Goal: Task Accomplishment & Management: Use online tool/utility

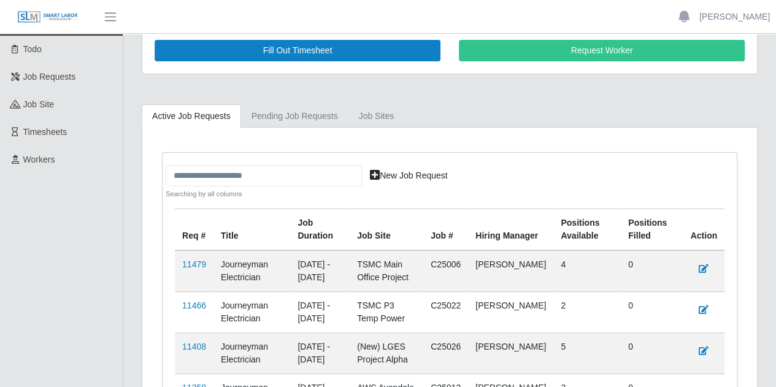
scroll to position [146, 0]
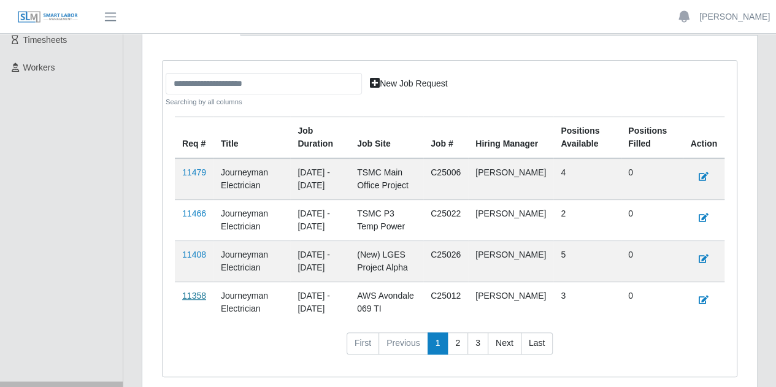
click at [191, 291] on link "11358" at bounding box center [194, 296] width 24 height 10
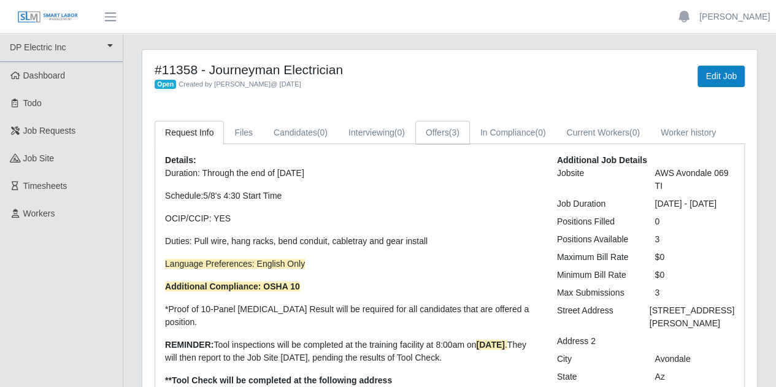
click at [441, 124] on link "Offers (3)" at bounding box center [442, 133] width 55 height 24
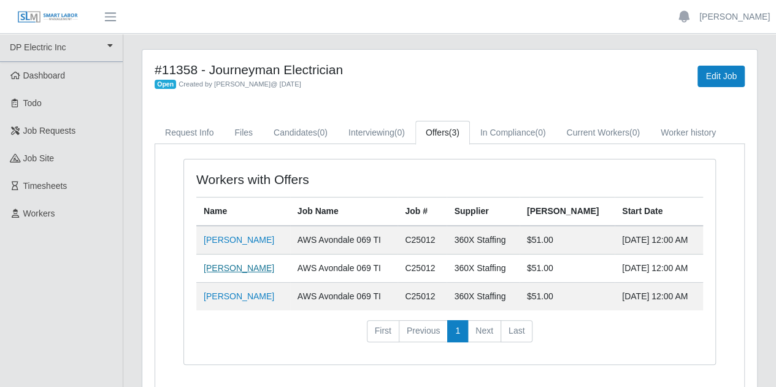
click at [213, 265] on link "Rafael Velazquez Urrutia" at bounding box center [239, 268] width 71 height 10
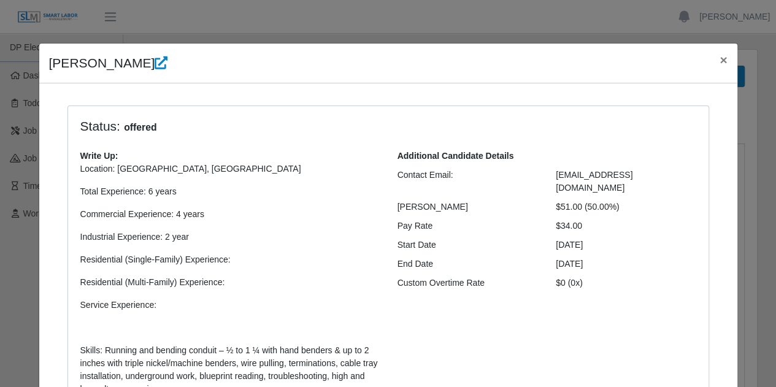
scroll to position [395, 0]
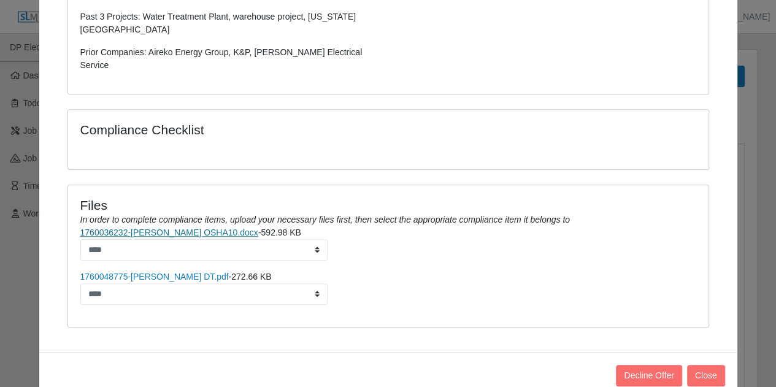
click at [187, 227] on link "1760036232-Rafael V. OSHA10.docx" at bounding box center [169, 232] width 178 height 10
click at [198, 227] on link "1760036232-Rafael V. OSHA10.docx" at bounding box center [169, 232] width 178 height 10
click at [707, 365] on button "Close" at bounding box center [706, 375] width 38 height 21
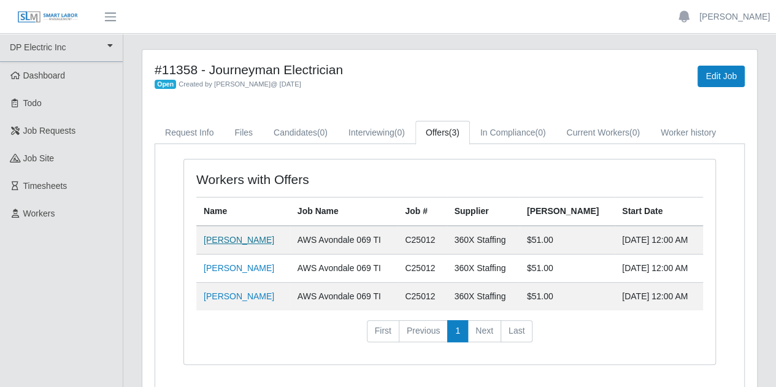
click at [225, 240] on link "Brandon Beal" at bounding box center [239, 240] width 71 height 10
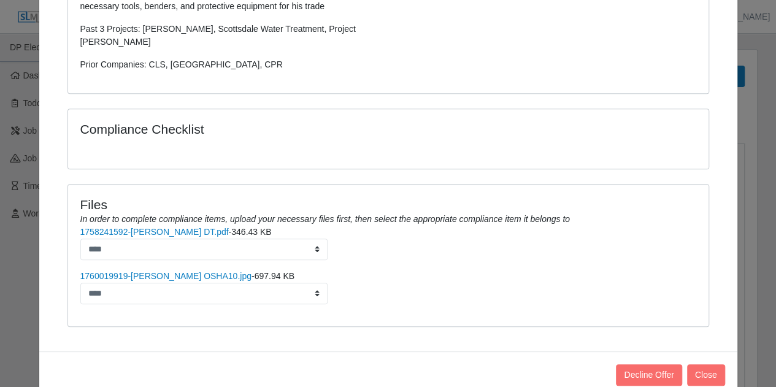
scroll to position [397, 0]
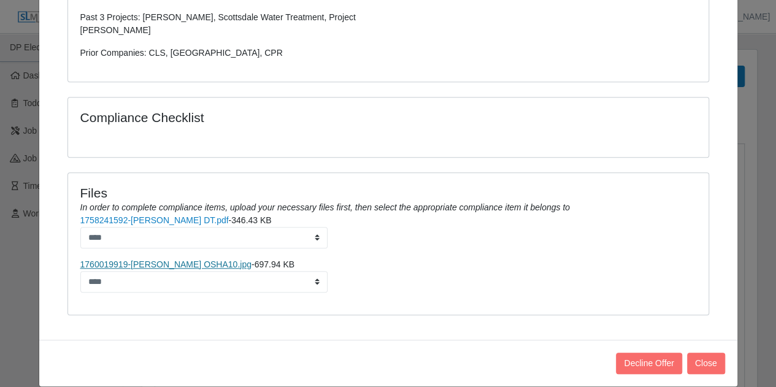
click at [175, 259] on link "1760019919-Brandon Beal OSHA10.jpg" at bounding box center [165, 264] width 171 height 10
click at [694, 353] on button "Close" at bounding box center [706, 363] width 38 height 21
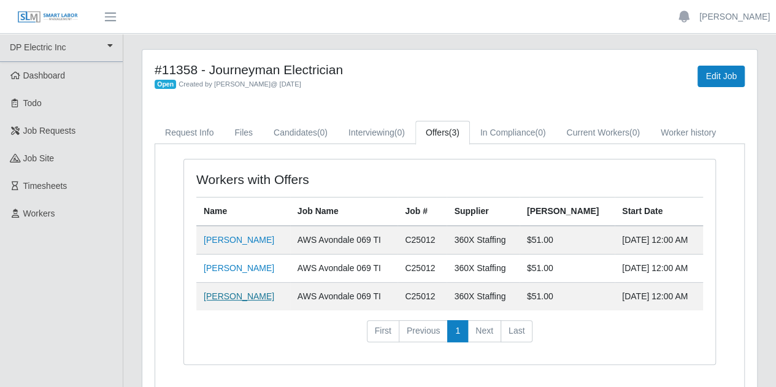
click at [235, 292] on link "Marcos Pizano" at bounding box center [239, 296] width 71 height 10
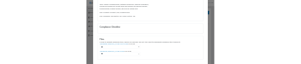
scroll to position [383, 0]
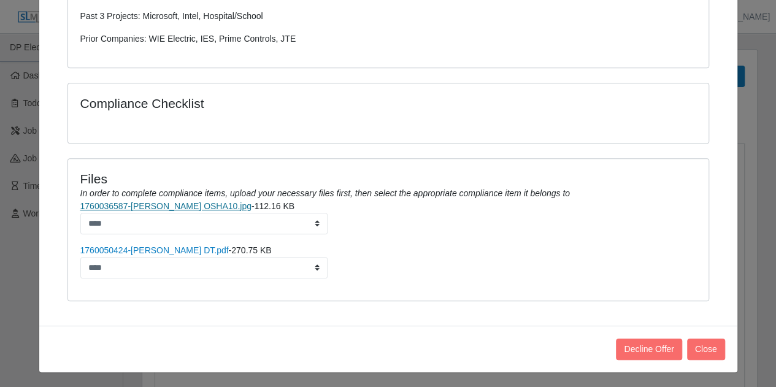
click at [200, 201] on link "1760036587-Marcos Pizano OSHA10.jpg" at bounding box center [165, 206] width 171 height 10
click at [711, 344] on button "Close" at bounding box center [706, 348] width 38 height 21
